Goal: Task Accomplishment & Management: Manage account settings

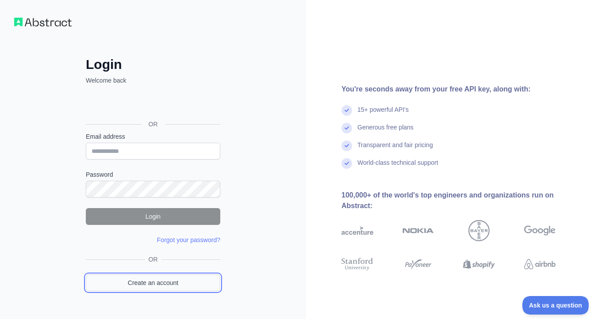
click at [166, 284] on link "Create an account" at bounding box center [153, 282] width 134 height 17
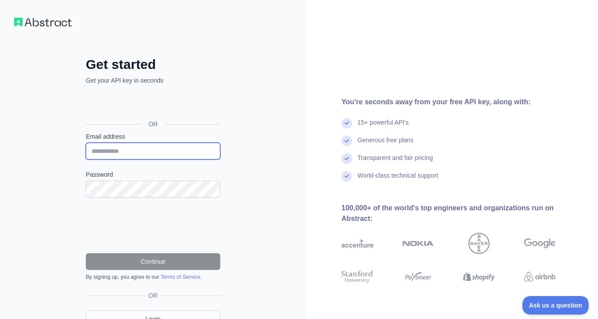
click at [140, 152] on input "Email address" at bounding box center [153, 151] width 134 height 17
type input "**********"
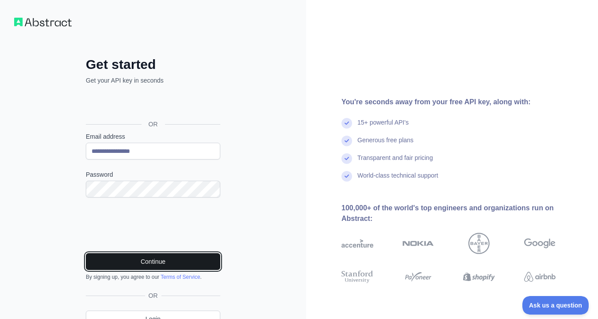
click at [145, 257] on button "Continue" at bounding box center [153, 261] width 134 height 17
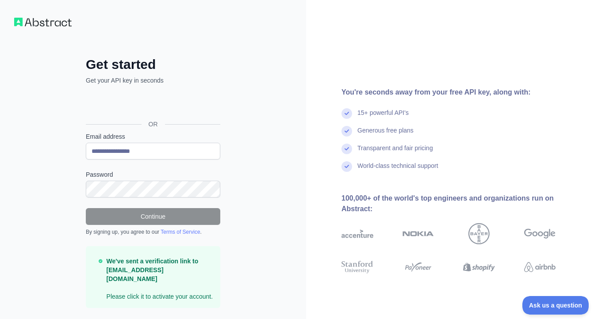
scroll to position [24, 0]
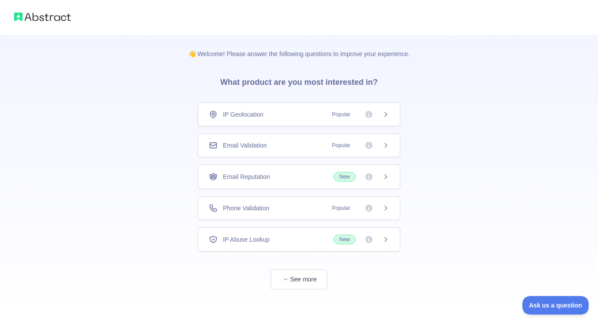
click at [309, 110] on div "IP Geolocation Popular" at bounding box center [299, 114] width 180 height 9
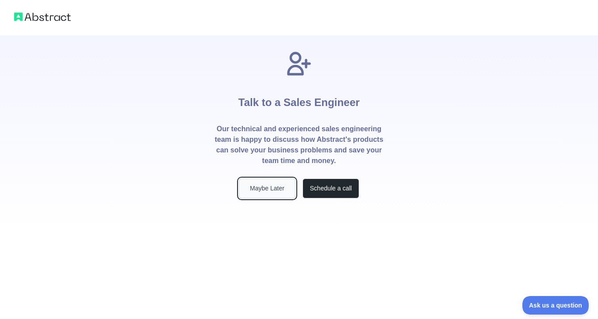
click at [252, 182] on button "Maybe Later" at bounding box center [267, 189] width 57 height 20
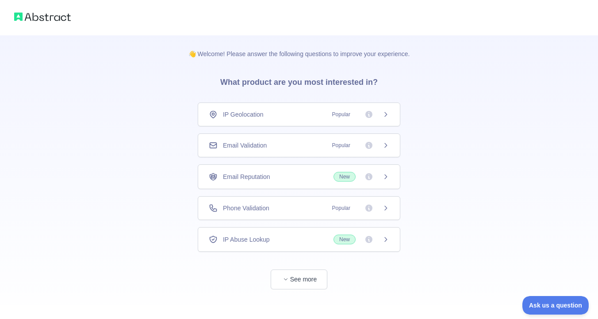
click at [278, 147] on div "Email Validation Popular" at bounding box center [299, 145] width 180 height 9
click at [302, 267] on span "See more" at bounding box center [299, 271] width 202 height 38
click at [302, 278] on button "See more" at bounding box center [298, 280] width 57 height 20
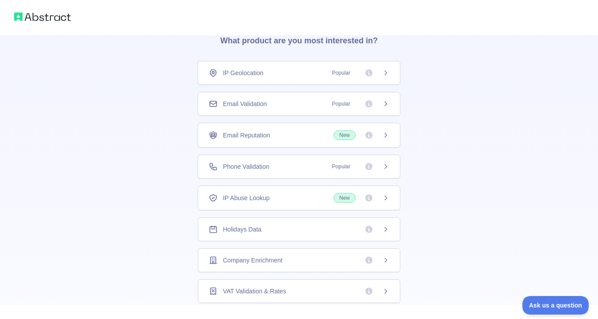
scroll to position [35, 0]
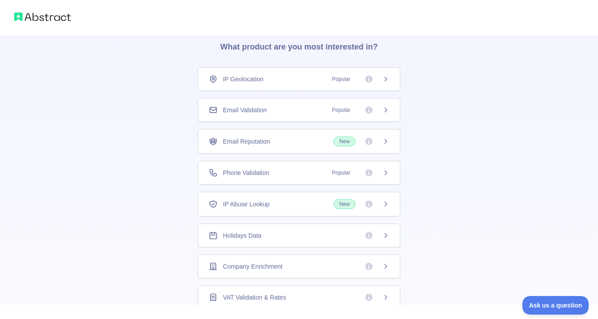
click at [251, 110] on span "Email Validation" at bounding box center [245, 110] width 44 height 9
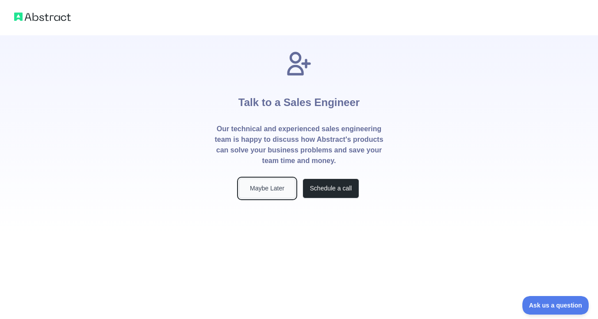
click at [273, 185] on button "Maybe Later" at bounding box center [267, 189] width 57 height 20
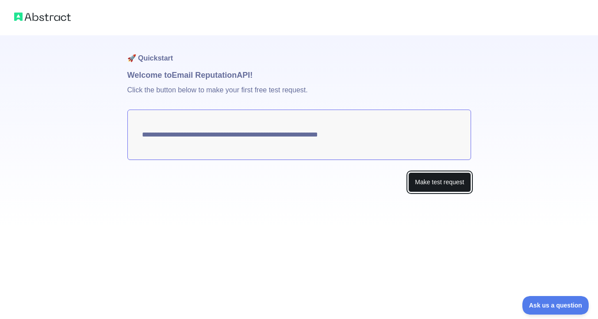
click at [440, 185] on button "Make test request" at bounding box center [439, 182] width 62 height 20
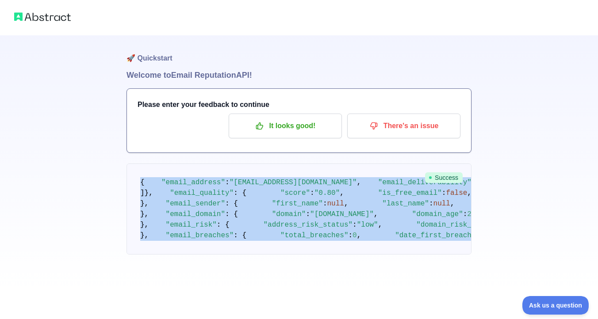
scroll to position [512, 0]
drag, startPoint x: 139, startPoint y: 180, endPoint x: 218, endPoint y: 268, distance: 118.0
click at [218, 255] on pre "{ "email_address" : "[EMAIL_ADDRESS][DOMAIN_NAME]" , "email_deliverability" : {…" at bounding box center [298, 209] width 345 height 91
copy code "{ "email_address" : "[EMAIL_ADDRESS][DOMAIN_NAME]" , "email_deliverability" : {…"
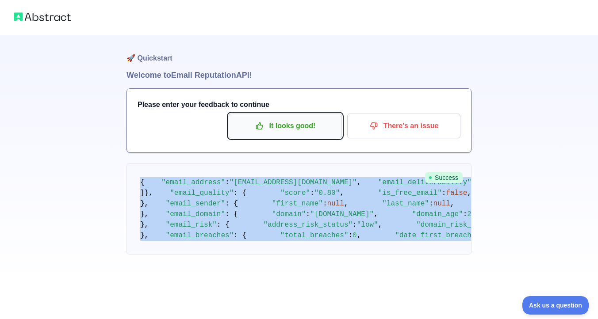
click at [282, 122] on p "It looks good!" at bounding box center [285, 125] width 100 height 15
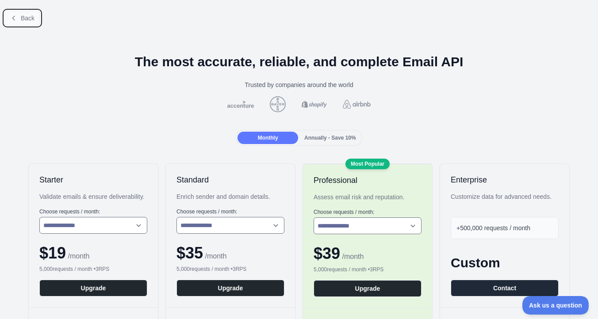
click at [34, 16] on span "Back" at bounding box center [28, 18] width 14 height 7
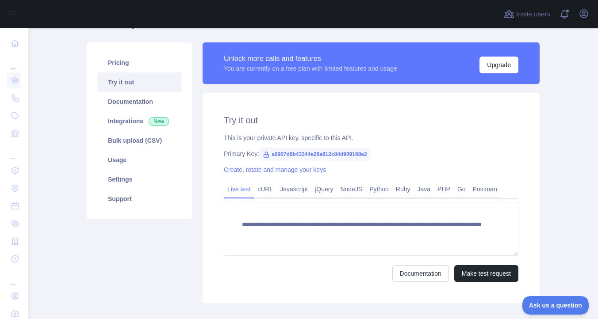
scroll to position [58, 0]
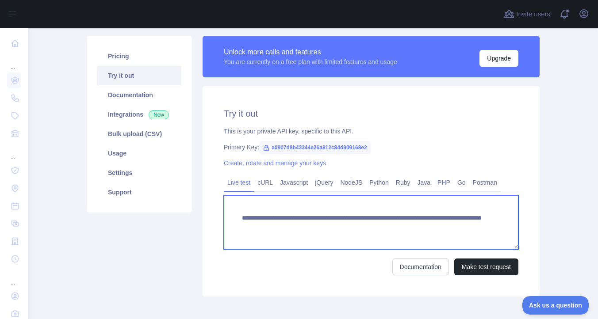
click at [310, 225] on textarea "**********" at bounding box center [371, 222] width 294 height 54
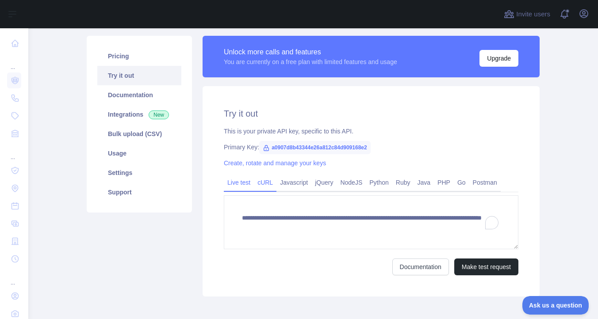
click at [266, 187] on link "cURL" at bounding box center [265, 182] width 23 height 14
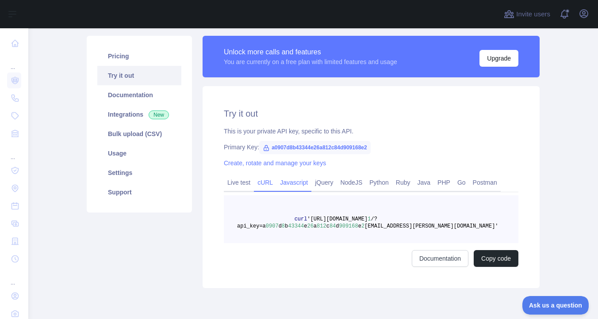
click at [298, 185] on link "Javascript" at bounding box center [293, 182] width 35 height 14
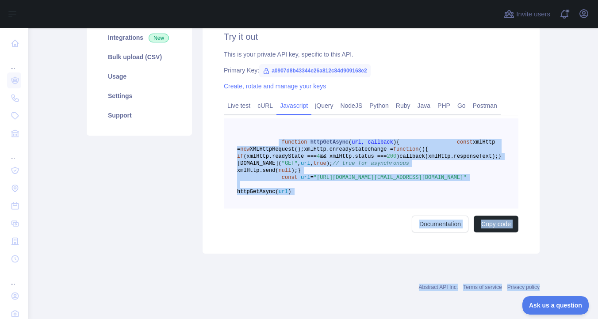
scroll to position [177, 0]
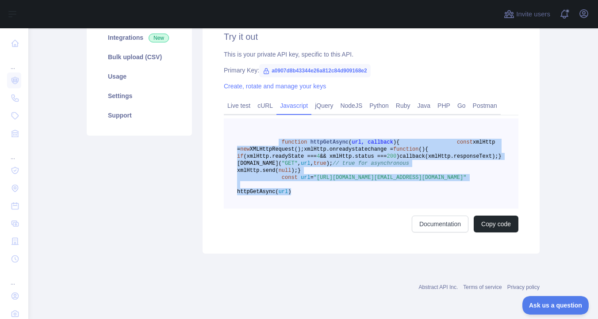
drag, startPoint x: 277, startPoint y: 216, endPoint x: 341, endPoint y: 190, distance: 68.8
click at [341, 190] on pre "function httpGetAsync ( url, callback ) { const xmlHttp = new XMLHttpRequest();…" at bounding box center [371, 163] width 294 height 90
copy code "function httpGetAsync ( url, callback ) { const xmlHttp = new XMLHttpRequest();…"
click at [494, 225] on button "Copy code" at bounding box center [495, 224] width 45 height 17
click at [494, 225] on button "Copied" at bounding box center [501, 224] width 34 height 17
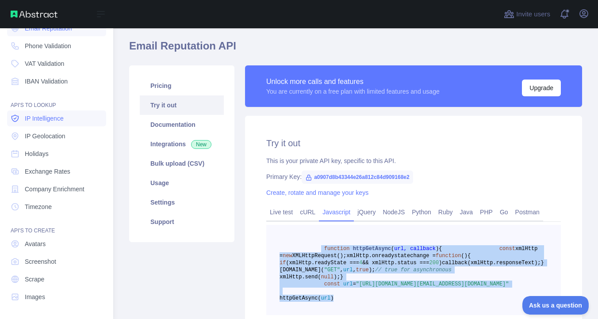
scroll to position [0, 0]
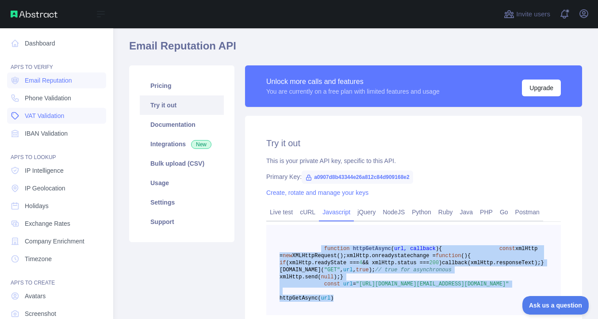
click at [44, 120] on span "VAT Validation" at bounding box center [44, 115] width 39 height 9
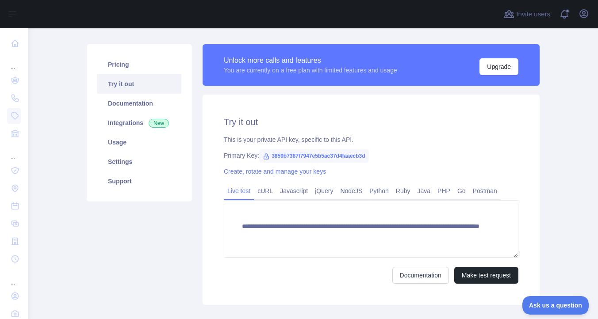
scroll to position [59, 0]
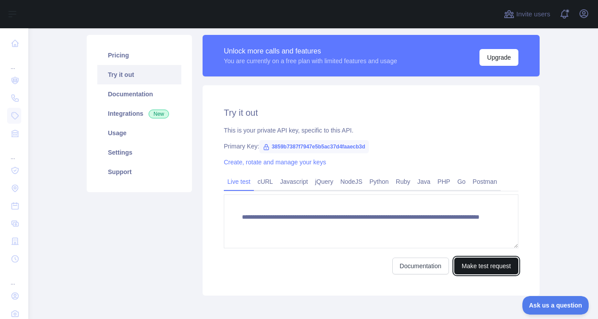
click at [469, 263] on button "Make test request" at bounding box center [486, 266] width 64 height 17
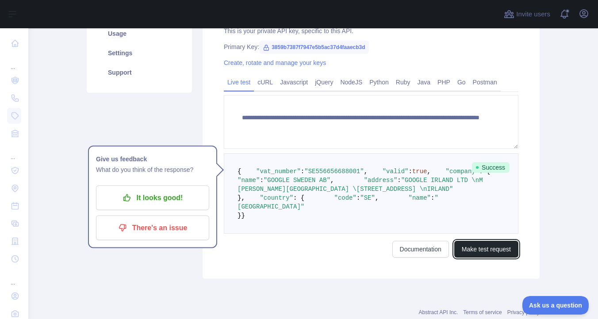
scroll to position [158, 0]
click at [267, 84] on link "cURL" at bounding box center [265, 83] width 23 height 14
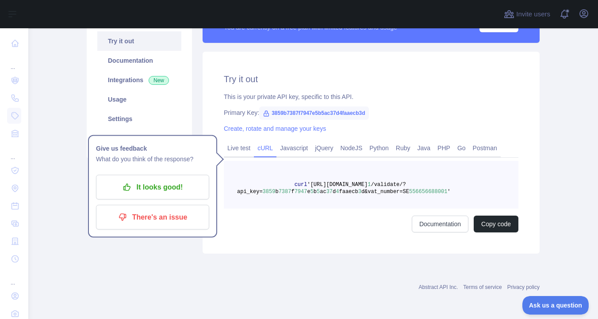
scroll to position [92, 0]
click at [297, 149] on link "Javascript" at bounding box center [293, 148] width 35 height 14
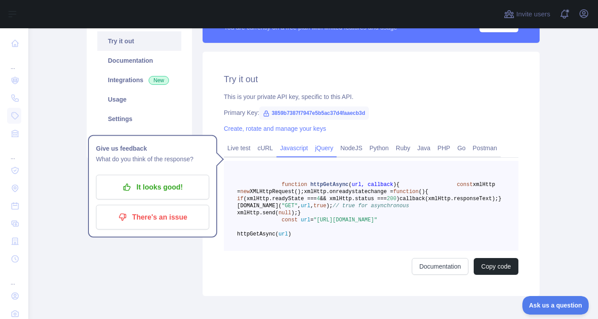
click at [325, 152] on link "jQuery" at bounding box center [323, 148] width 25 height 14
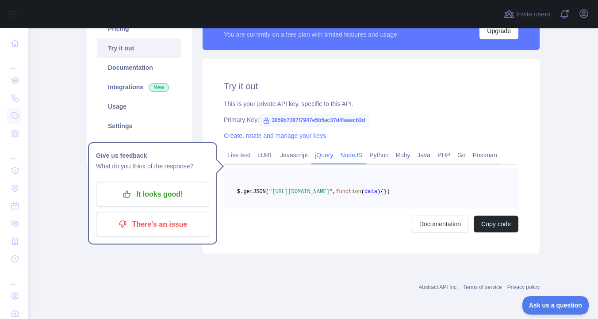
click at [358, 152] on link "NodeJS" at bounding box center [350, 155] width 29 height 14
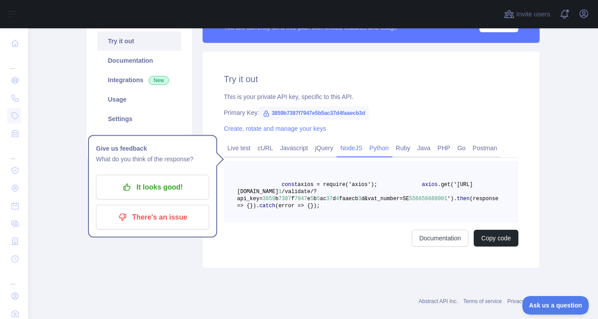
click at [380, 152] on link "Python" at bounding box center [379, 148] width 27 height 14
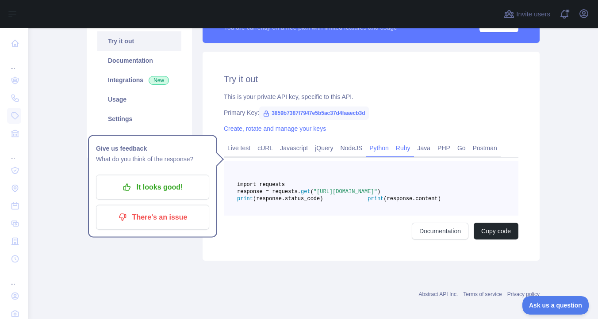
click at [407, 150] on link "Ruby" at bounding box center [403, 148] width 22 height 14
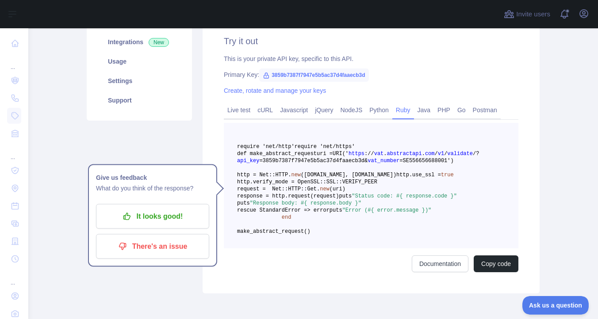
scroll to position [132, 0]
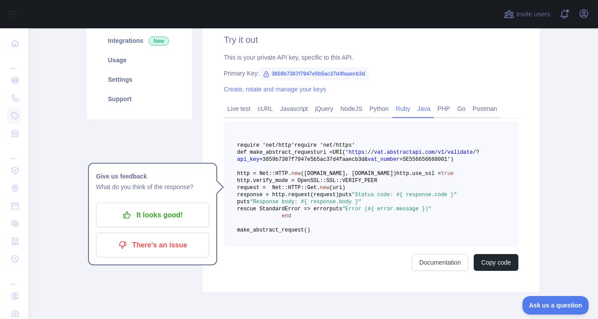
click at [432, 112] on link "Java" at bounding box center [424, 109] width 20 height 14
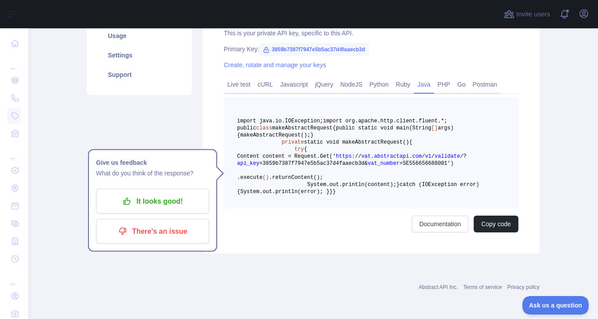
scroll to position [157, 0]
click at [453, 77] on link "PHP" at bounding box center [444, 84] width 20 height 14
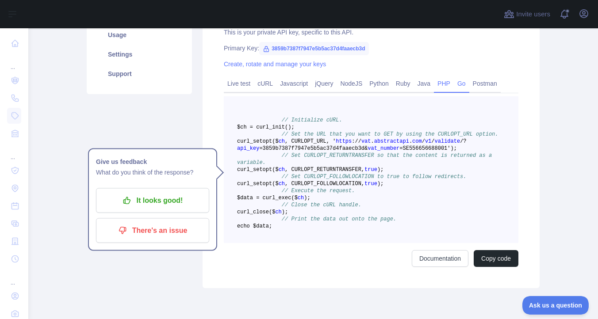
click at [469, 79] on link "Go" at bounding box center [460, 83] width 15 height 14
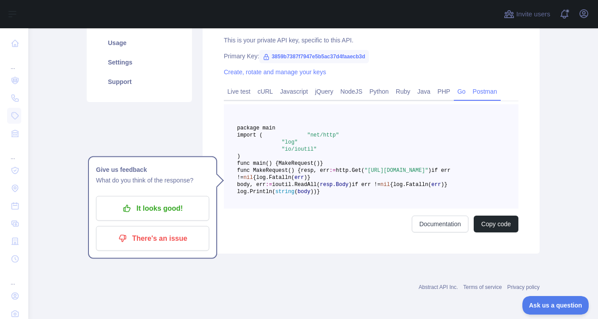
click at [493, 84] on link "Postman" at bounding box center [484, 91] width 31 height 14
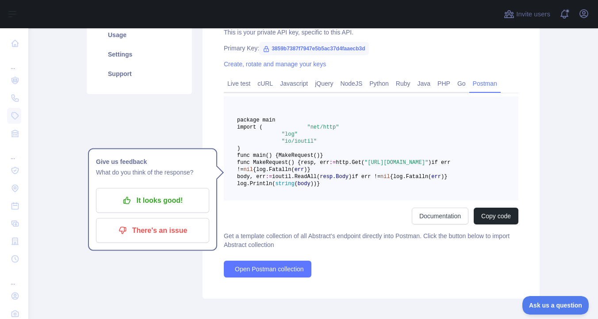
scroll to position [70, 0]
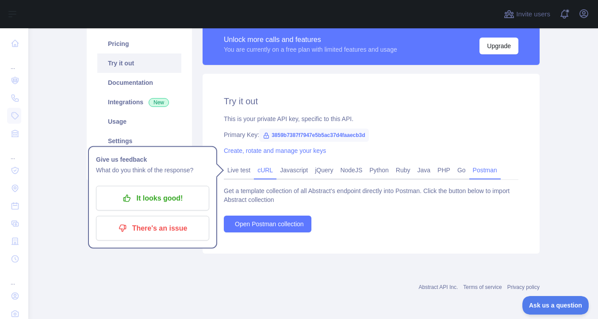
click at [271, 172] on link "cURL" at bounding box center [265, 170] width 23 height 14
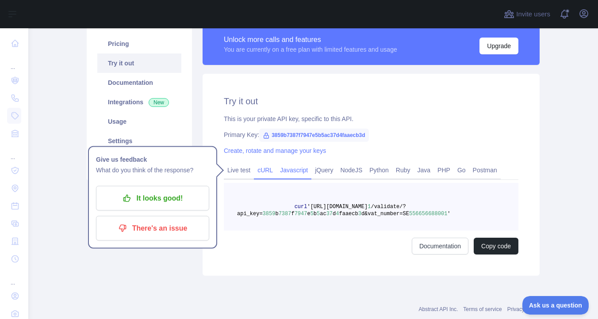
click at [287, 170] on link "Javascript" at bounding box center [293, 170] width 35 height 14
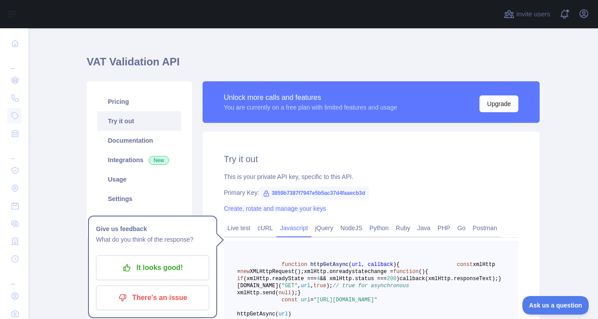
scroll to position [11, 0]
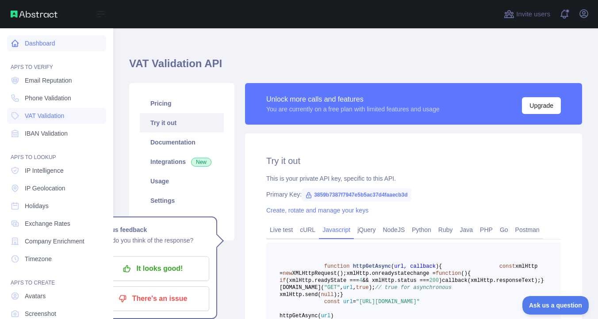
click at [41, 43] on link "Dashboard" at bounding box center [56, 43] width 99 height 16
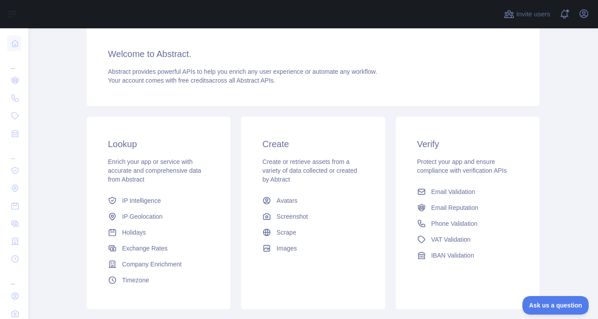
scroll to position [70, 0]
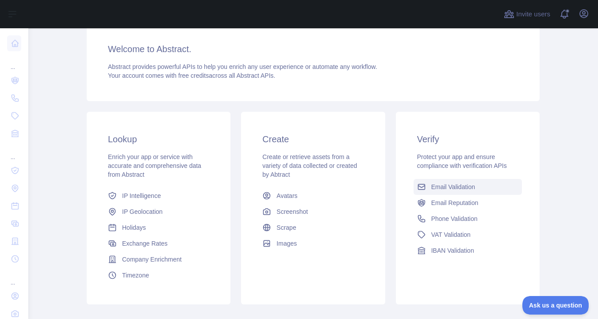
click at [442, 188] on span "Email Validation" at bounding box center [453, 187] width 44 height 9
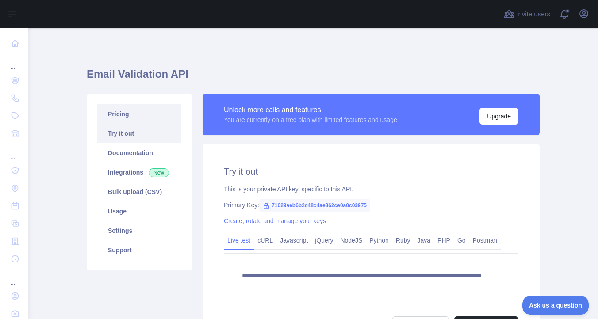
click at [147, 117] on link "Pricing" at bounding box center [139, 113] width 84 height 19
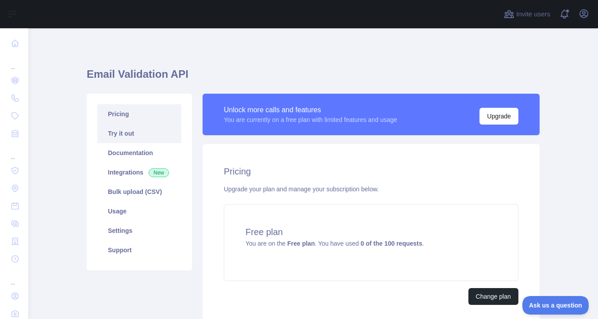
click at [145, 132] on link "Try it out" at bounding box center [139, 133] width 84 height 19
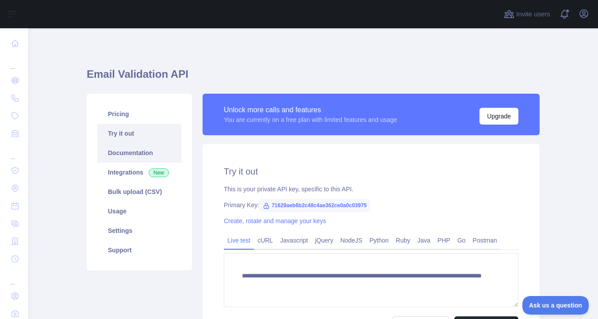
click at [145, 146] on link "Documentation" at bounding box center [139, 152] width 84 height 19
click at [351, 206] on span "71629aeb6b2c48c4ae362ce0a0c03975" at bounding box center [314, 205] width 111 height 13
drag, startPoint x: 272, startPoint y: 206, endPoint x: 385, endPoint y: 208, distance: 112.3
click at [385, 208] on div "Primary Key: 71629aeb6b2c48c4ae362ce0a0c03975" at bounding box center [371, 205] width 294 height 9
copy span "71629aeb6b2c48c4ae362ce0a0c03975"
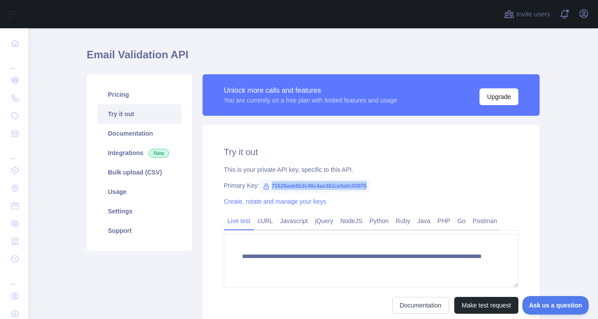
scroll to position [26, 0]
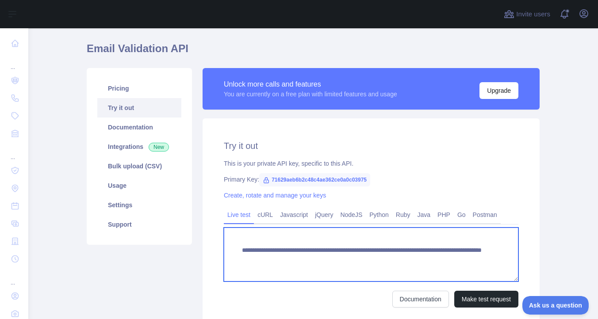
click at [336, 256] on textarea "**********" at bounding box center [371, 255] width 294 height 54
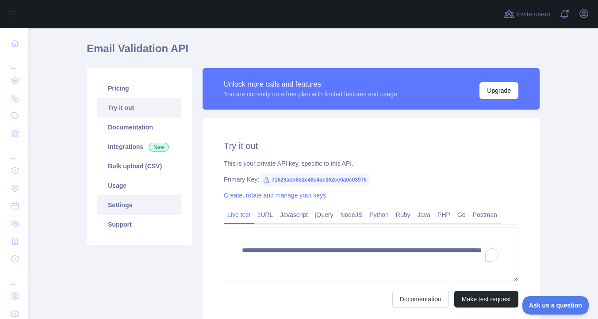
click at [145, 201] on link "Settings" at bounding box center [139, 204] width 84 height 19
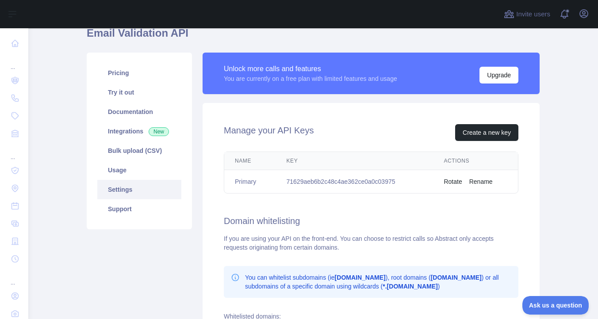
scroll to position [31, 0]
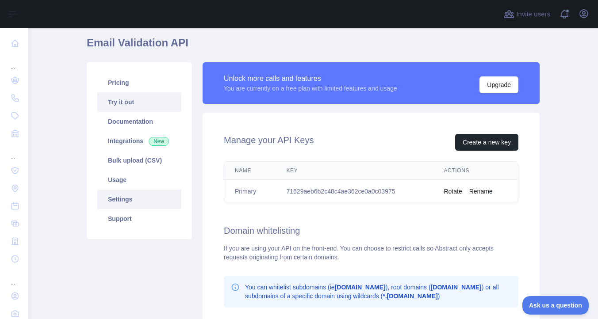
click at [139, 108] on link "Try it out" at bounding box center [139, 101] width 84 height 19
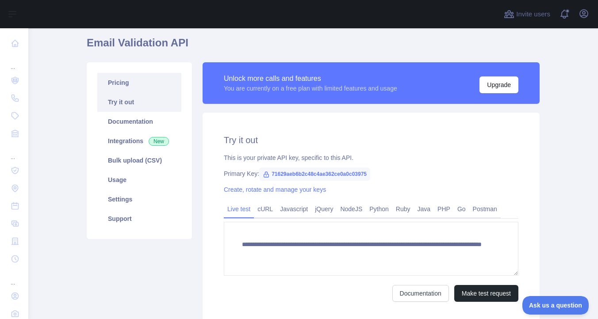
click at [140, 84] on link "Pricing" at bounding box center [139, 82] width 84 height 19
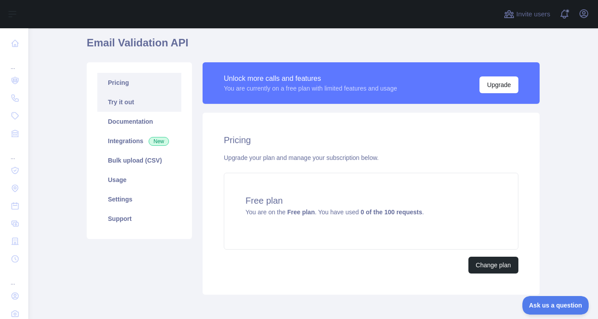
click at [140, 96] on link "Try it out" at bounding box center [139, 101] width 84 height 19
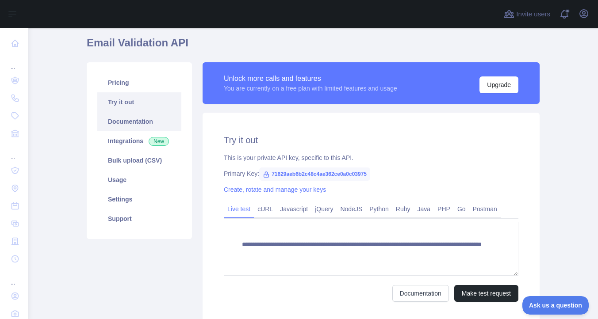
click at [140, 128] on link "Documentation" at bounding box center [139, 121] width 84 height 19
click at [132, 141] on link "Integrations New" at bounding box center [139, 140] width 84 height 19
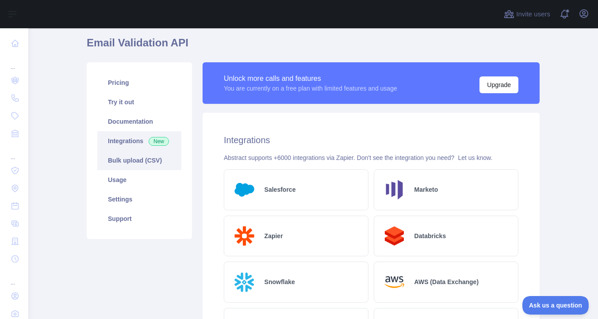
click at [138, 161] on link "Bulk upload (CSV)" at bounding box center [139, 160] width 84 height 19
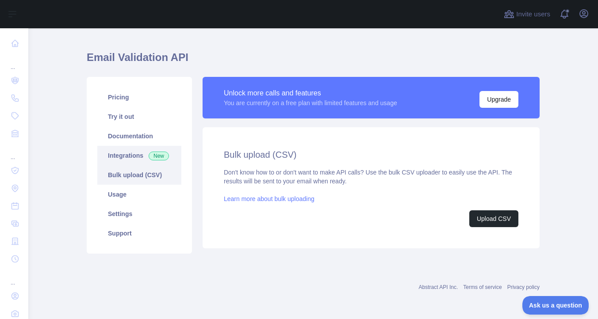
click at [136, 152] on link "Integrations New" at bounding box center [139, 155] width 84 height 19
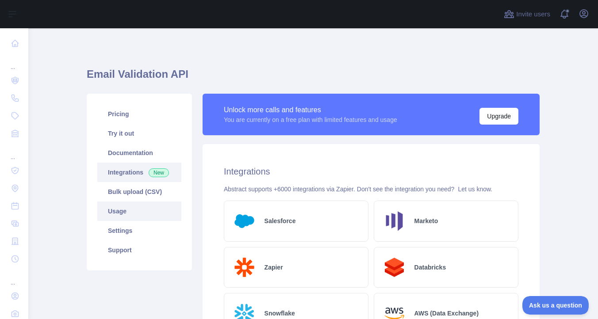
click at [137, 208] on link "Usage" at bounding box center [139, 211] width 84 height 19
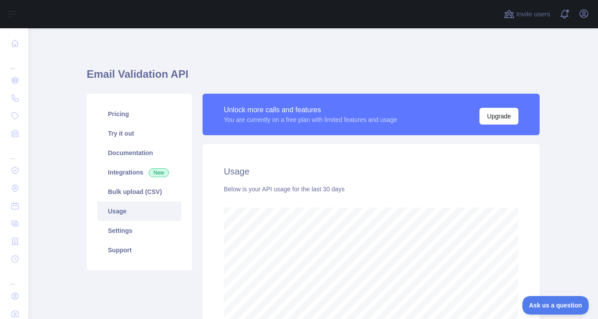
scroll to position [291, 569]
click at [137, 222] on link "Settings" at bounding box center [139, 230] width 84 height 19
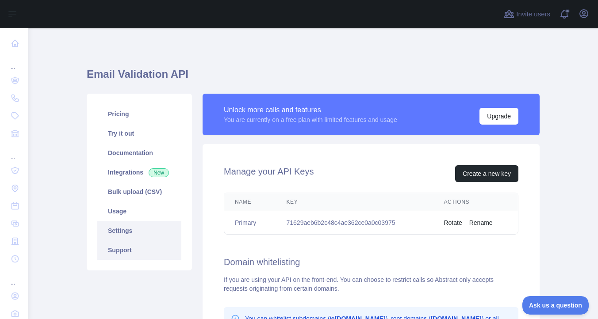
click at [137, 247] on link "Support" at bounding box center [139, 249] width 84 height 19
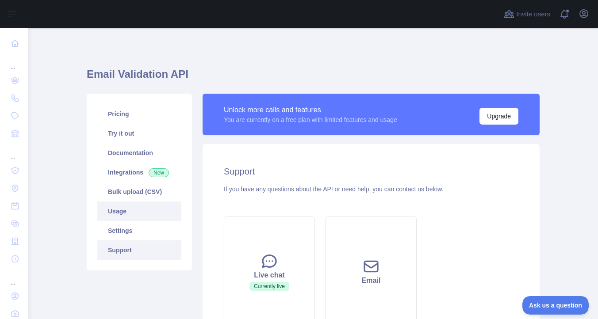
click at [137, 211] on link "Usage" at bounding box center [139, 211] width 84 height 19
